Goal: Check status: Check status

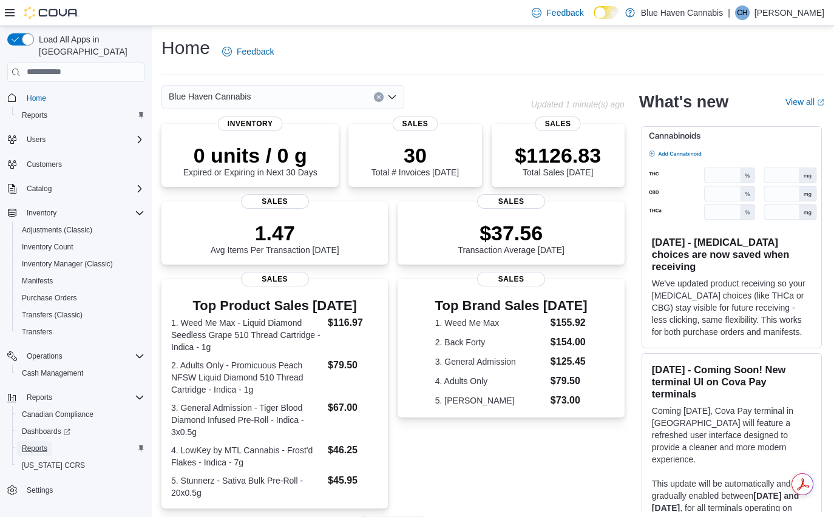
click at [35, 444] on span "Reports" at bounding box center [34, 449] width 25 height 10
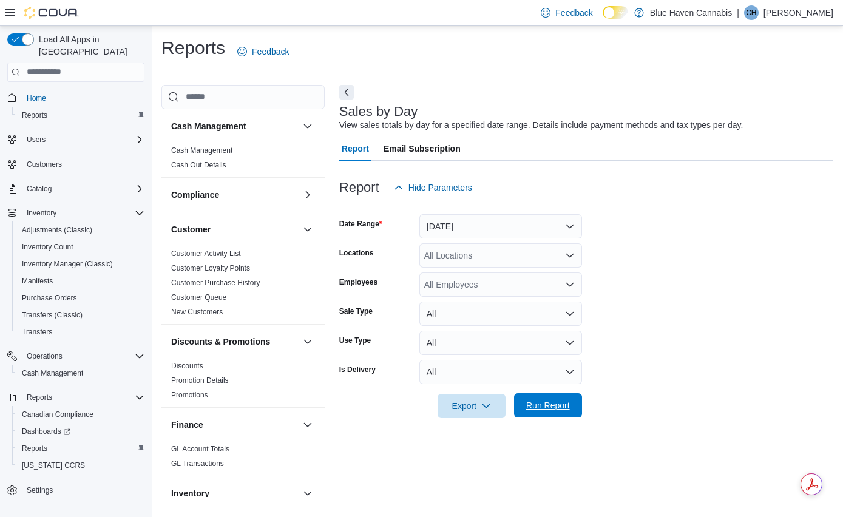
click at [549, 409] on span "Run Report" at bounding box center [548, 405] width 44 height 12
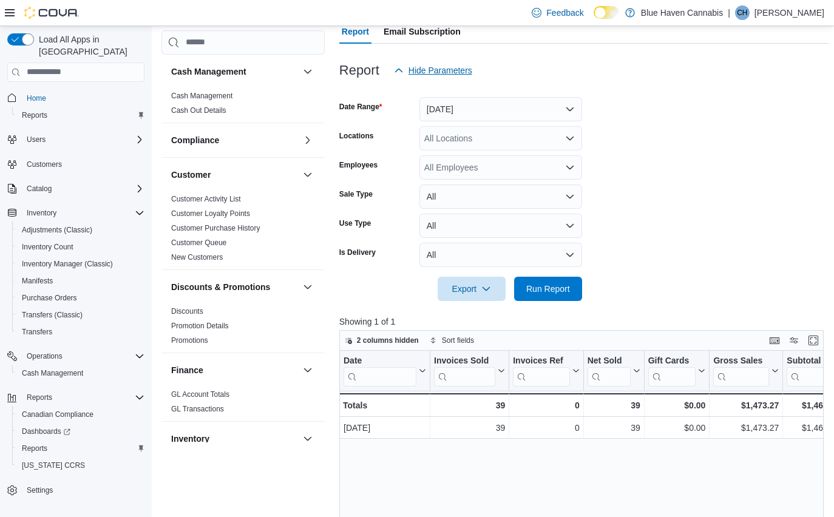
scroll to position [50, 0]
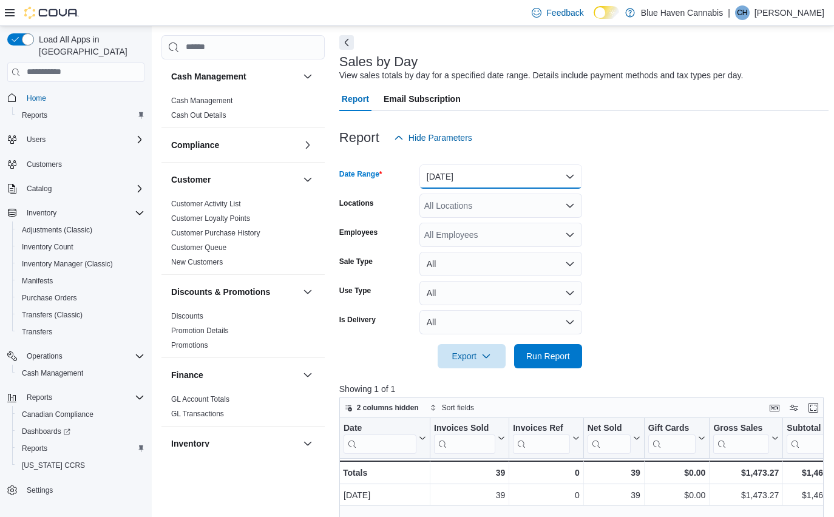
click at [481, 178] on button "[DATE]" at bounding box center [500, 176] width 163 height 24
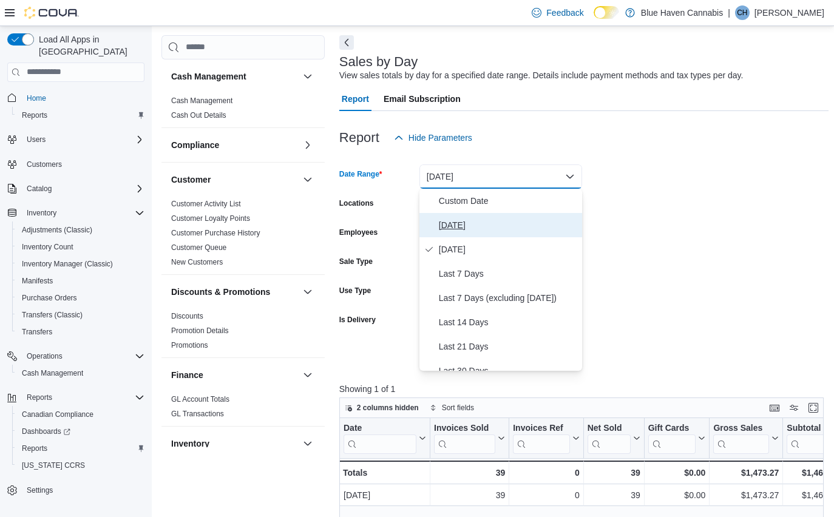
click at [452, 225] on span "[DATE]" at bounding box center [508, 225] width 138 height 15
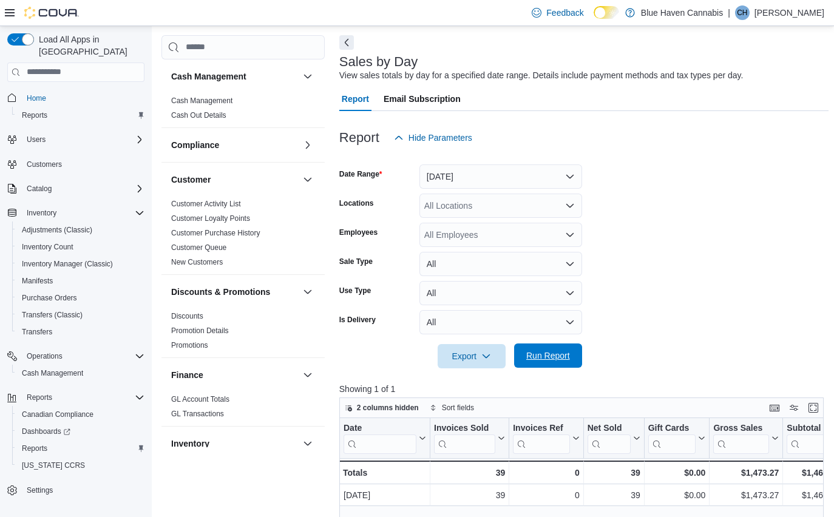
click at [535, 354] on span "Run Report" at bounding box center [548, 355] width 44 height 12
